Goal: Information Seeking & Learning: Learn about a topic

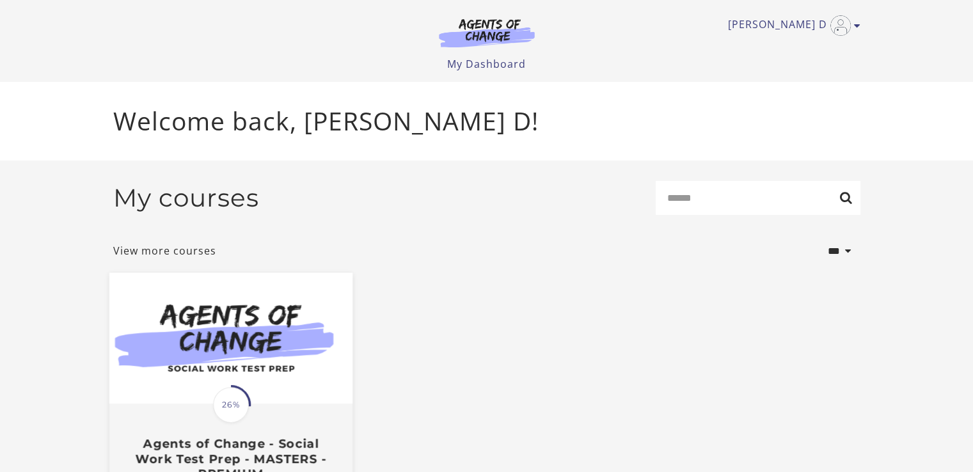
click at [221, 413] on span "26%" at bounding box center [231, 405] width 36 height 36
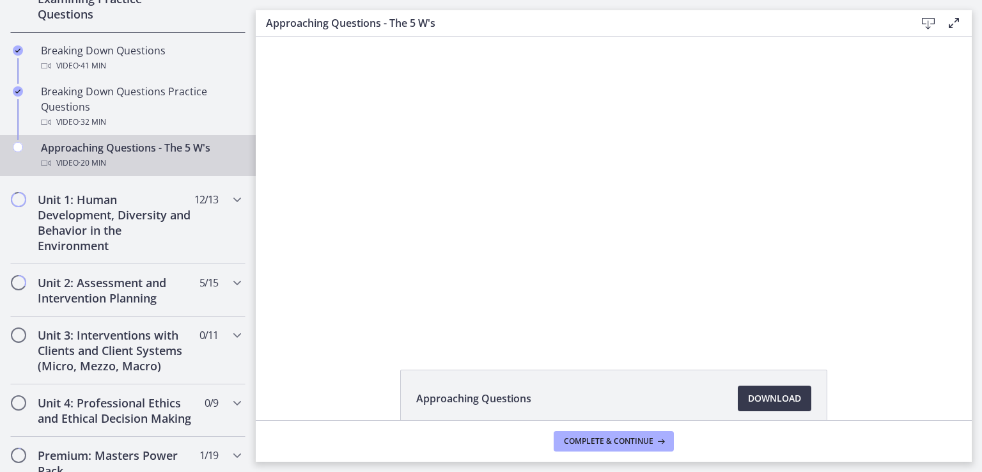
scroll to position [343, 0]
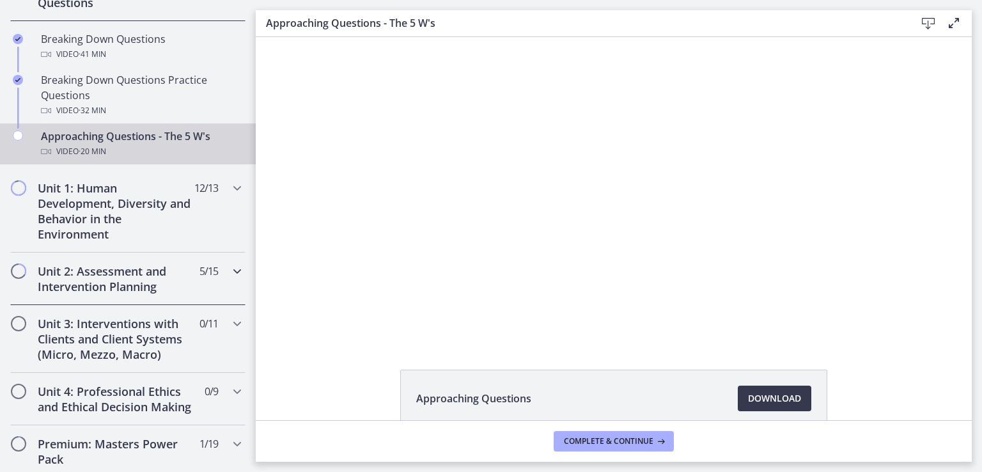
click at [102, 290] on h2 "Unit 2: Assessment and Intervention Planning" at bounding box center [116, 278] width 156 height 31
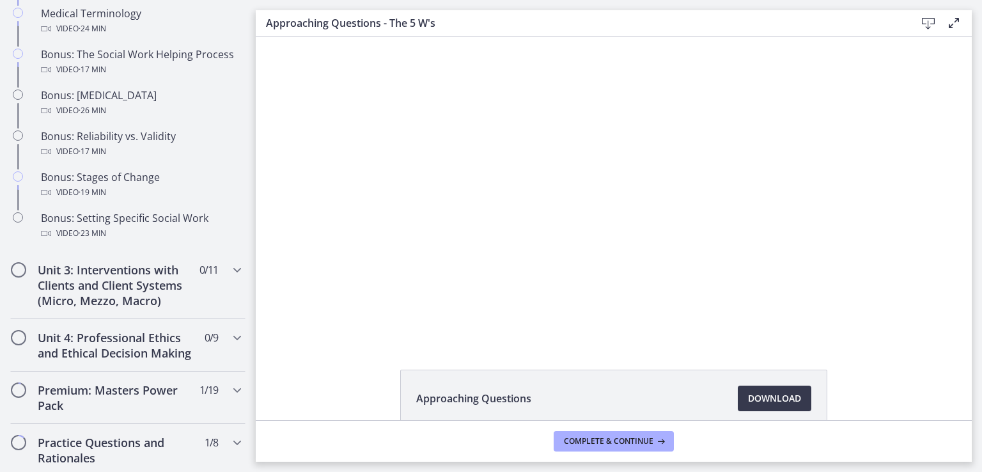
scroll to position [1030, 0]
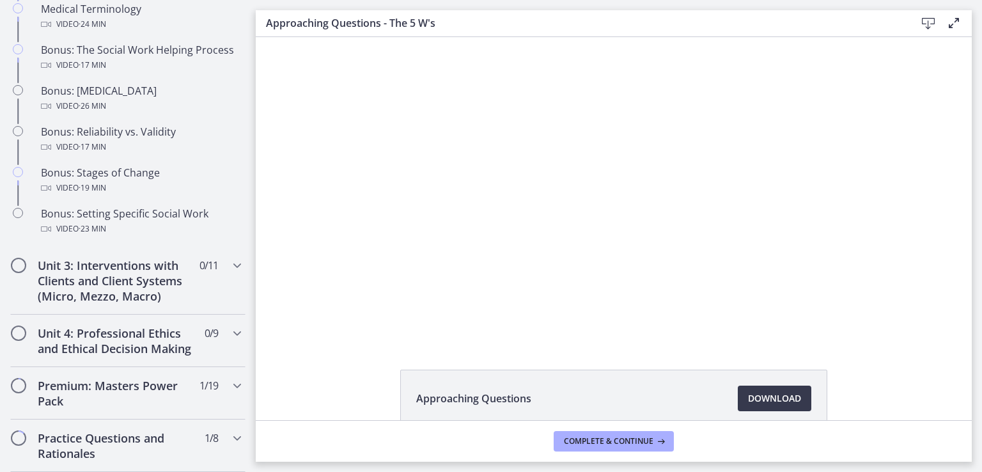
drag, startPoint x: 251, startPoint y: 175, endPoint x: 6, endPoint y: 300, distance: 274.3
click at [104, 356] on h2 "Unit 4: Professional Ethics and Ethical Decision Making" at bounding box center [116, 341] width 156 height 31
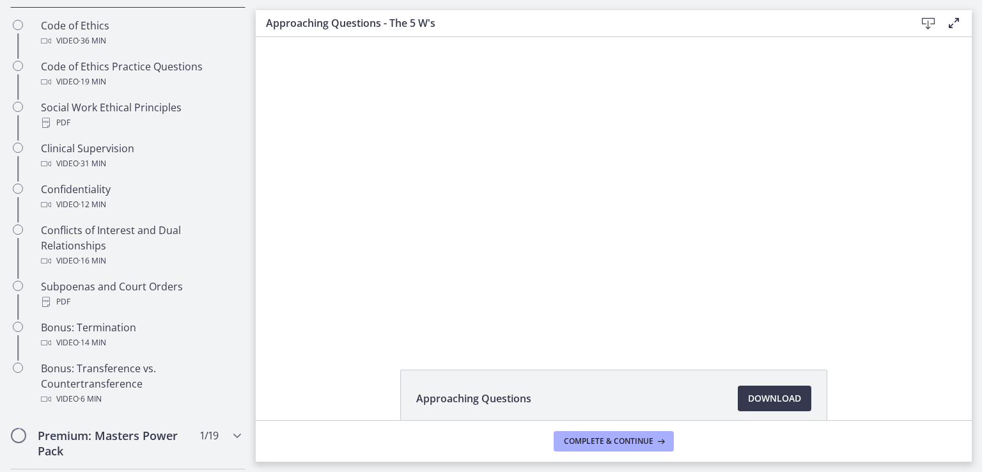
scroll to position [613, 0]
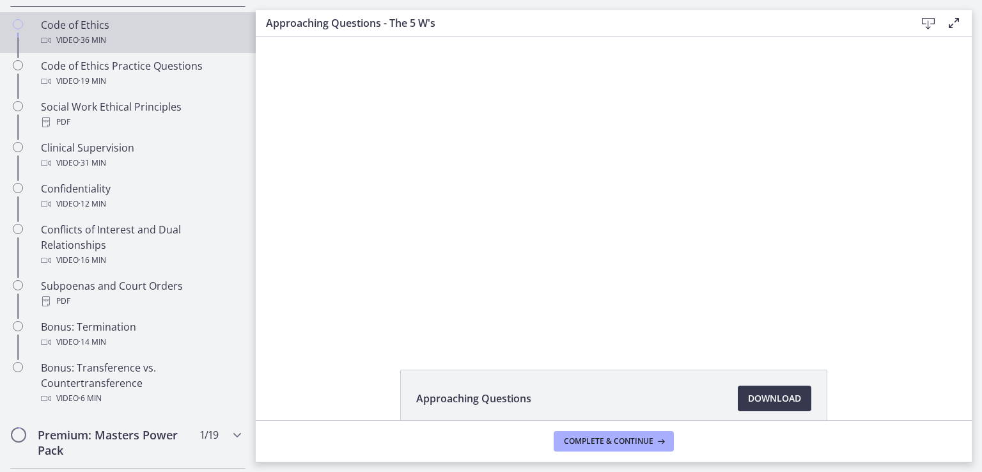
click at [75, 45] on div "Video · 36 min" at bounding box center [141, 40] width 200 height 15
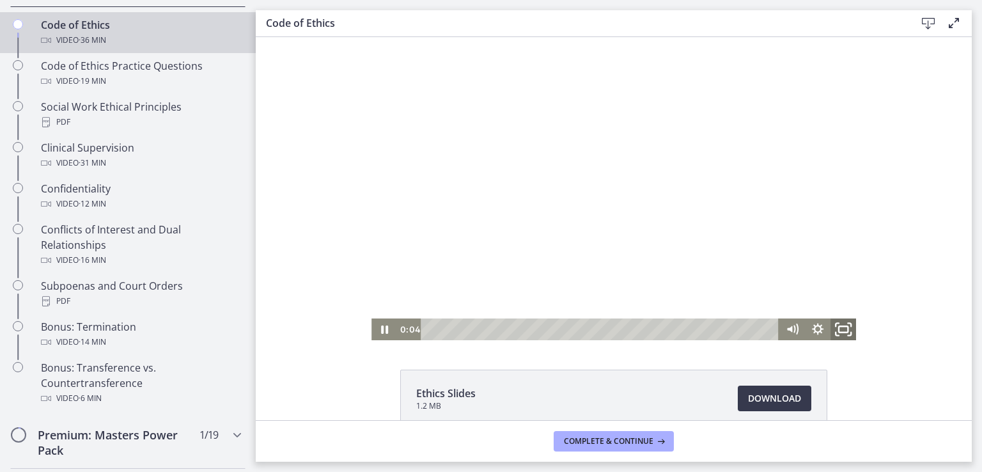
click at [836, 331] on icon "Fullscreen" at bounding box center [843, 330] width 31 height 26
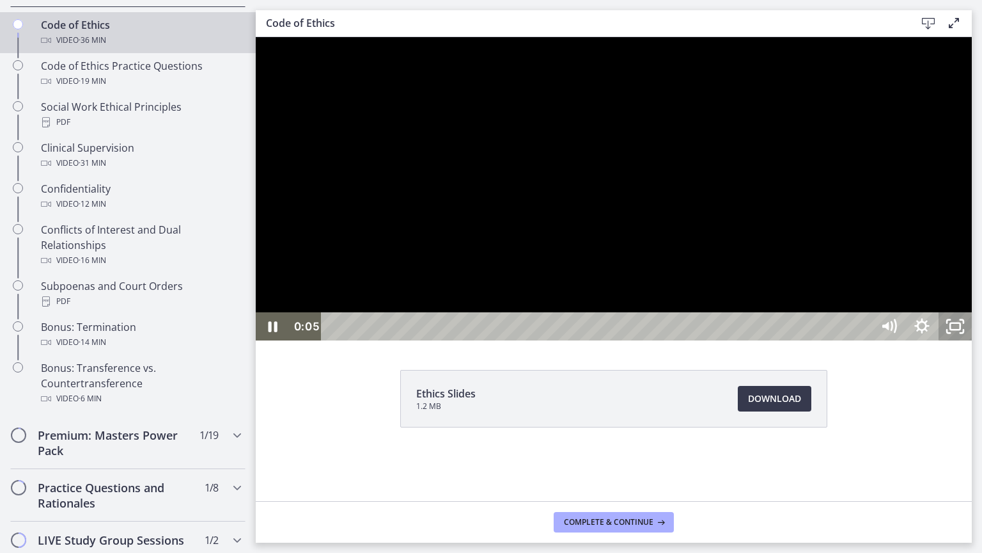
click at [972, 340] on icon "Unfullscreen" at bounding box center [955, 326] width 33 height 28
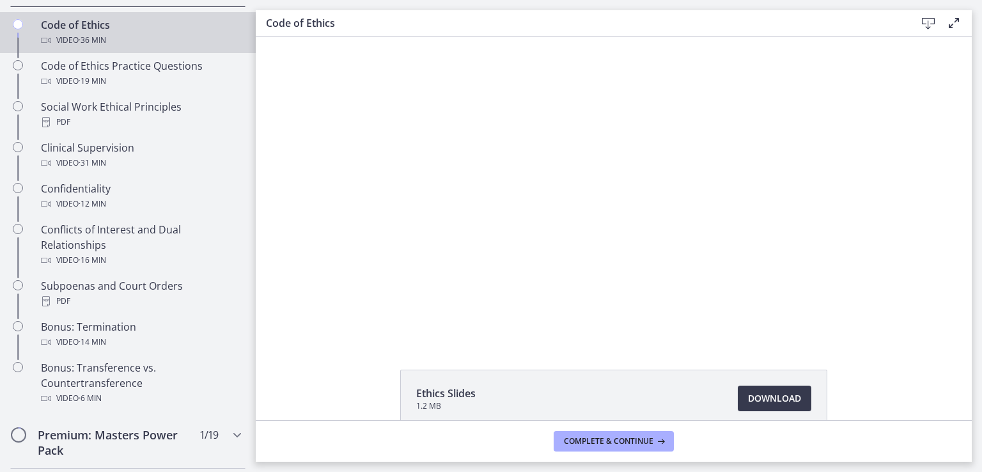
click at [932, 317] on div "Click for sound @keyframes VOLUME_SMALL_WAVE_FLASH { 0% { opacity: 0; } 33% { o…" at bounding box center [614, 188] width 716 height 303
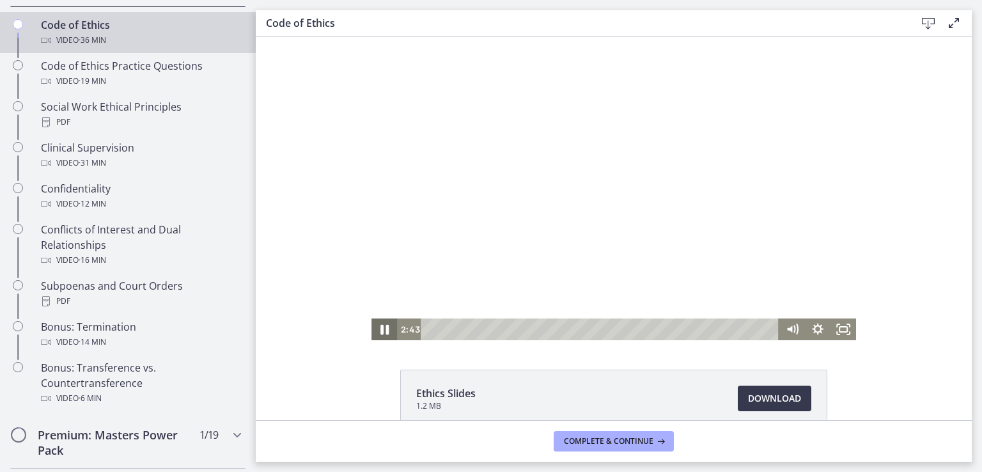
click at [381, 331] on icon "Pause" at bounding box center [385, 330] width 8 height 10
